Goal: Navigation & Orientation: Go to known website

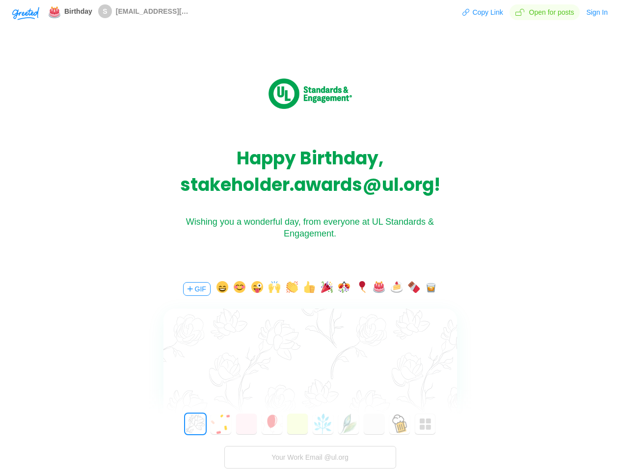
click at [310, 236] on div "Wishing you a wonderful day, from everyone at UL Standards & Engagement." at bounding box center [310, 228] width 294 height 24
click at [26, 13] on img "button" at bounding box center [25, 13] width 27 height 13
click at [483, 12] on button "Copy Link" at bounding box center [482, 12] width 41 height 16
click at [597, 12] on button "Sign In" at bounding box center [597, 12] width 23 height 16
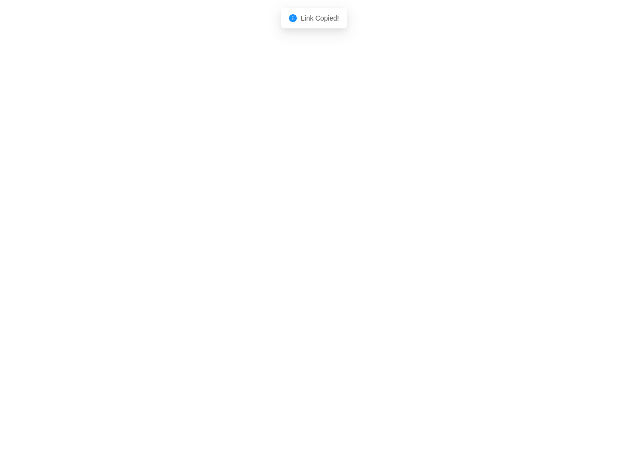
click at [196, 289] on body "Shadow: (click to exit) Link Copied!" at bounding box center [314, 235] width 628 height 471
click at [220, 289] on body "Shadow: (click to exit) Link Copied!" at bounding box center [314, 235] width 628 height 471
click at [238, 289] on body "Shadow: (click to exit) Link Copied!" at bounding box center [314, 235] width 628 height 471
click at [256, 289] on body "Shadow: (click to exit) Link Copied!" at bounding box center [314, 235] width 628 height 471
click at [273, 289] on body "Shadow: (click to exit) Link Copied!" at bounding box center [314, 235] width 628 height 471
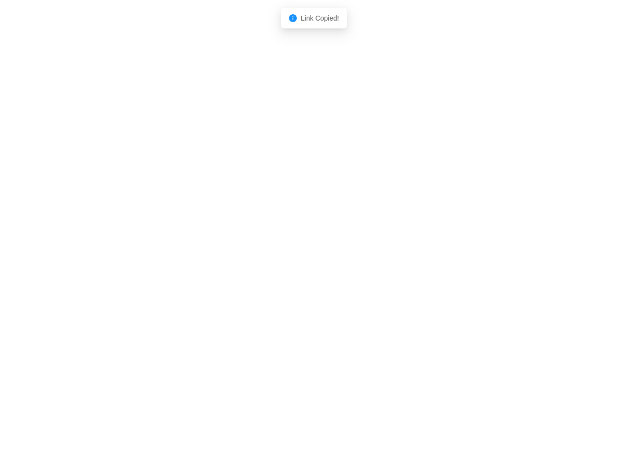
click at [291, 289] on body "Shadow: (click to exit) Link Copied!" at bounding box center [314, 235] width 628 height 471
